Goal: Information Seeking & Learning: Learn about a topic

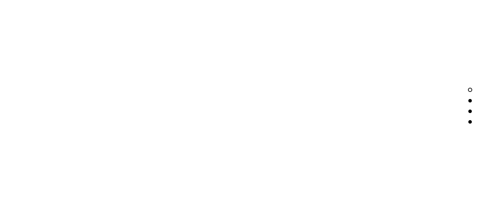
scroll to position [942, 0]
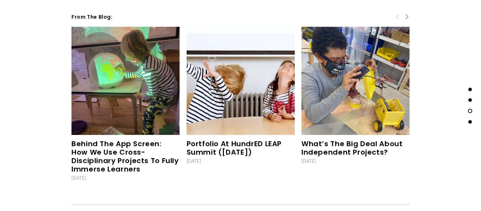
scroll to position [2067, 0]
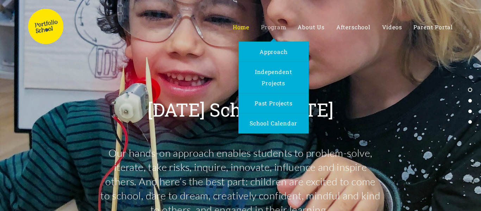
click at [280, 26] on span "Program" at bounding box center [273, 26] width 25 height 7
click at [279, 27] on span "Program" at bounding box center [273, 26] width 25 height 7
click at [277, 50] on span "Approach" at bounding box center [274, 51] width 28 height 7
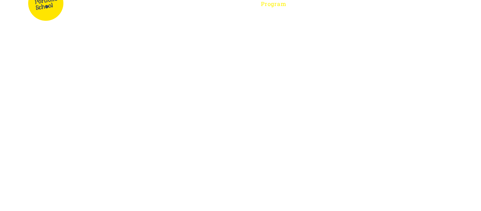
scroll to position [25, 0]
